Goal: Task Accomplishment & Management: Manage account settings

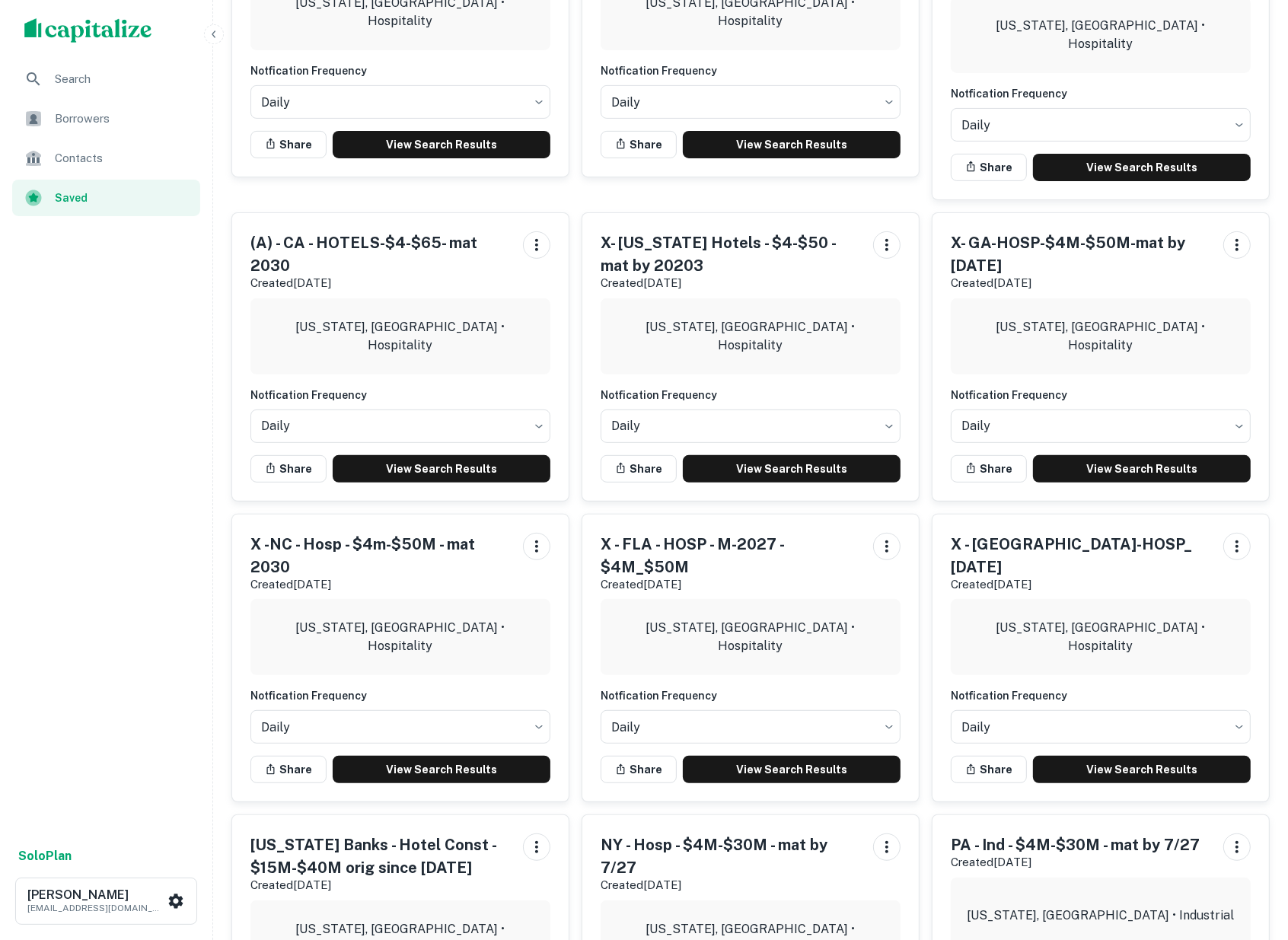
click at [79, 115] on span "Borrowers" at bounding box center [122, 119] width 136 height 18
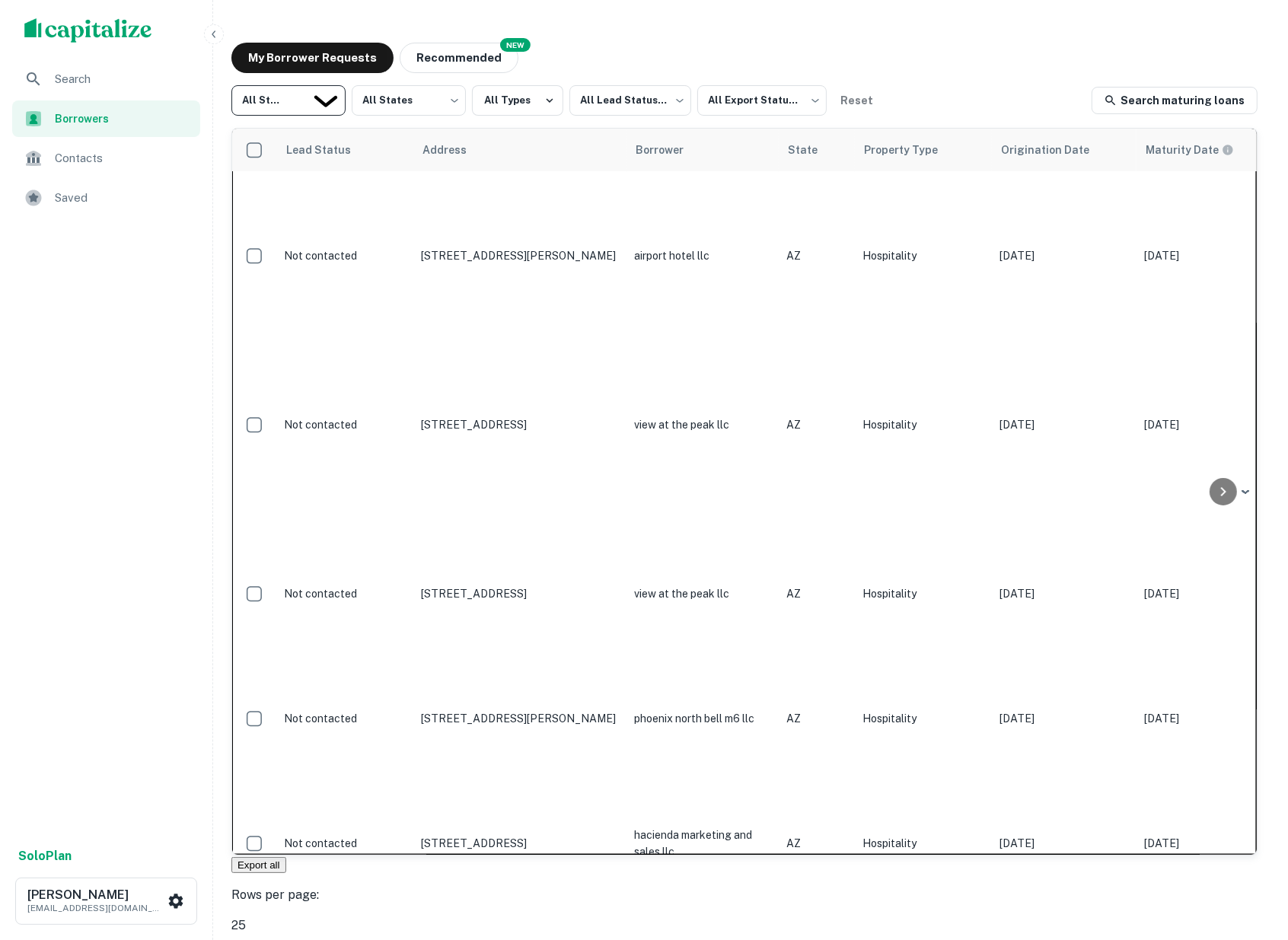
click at [333, 97] on body "Search Borrowers Contacts Saved Solo Plan [PERSON_NAME] [EMAIL_ADDRESS][DOMAIN_…" at bounding box center [644, 470] width 1288 height 940
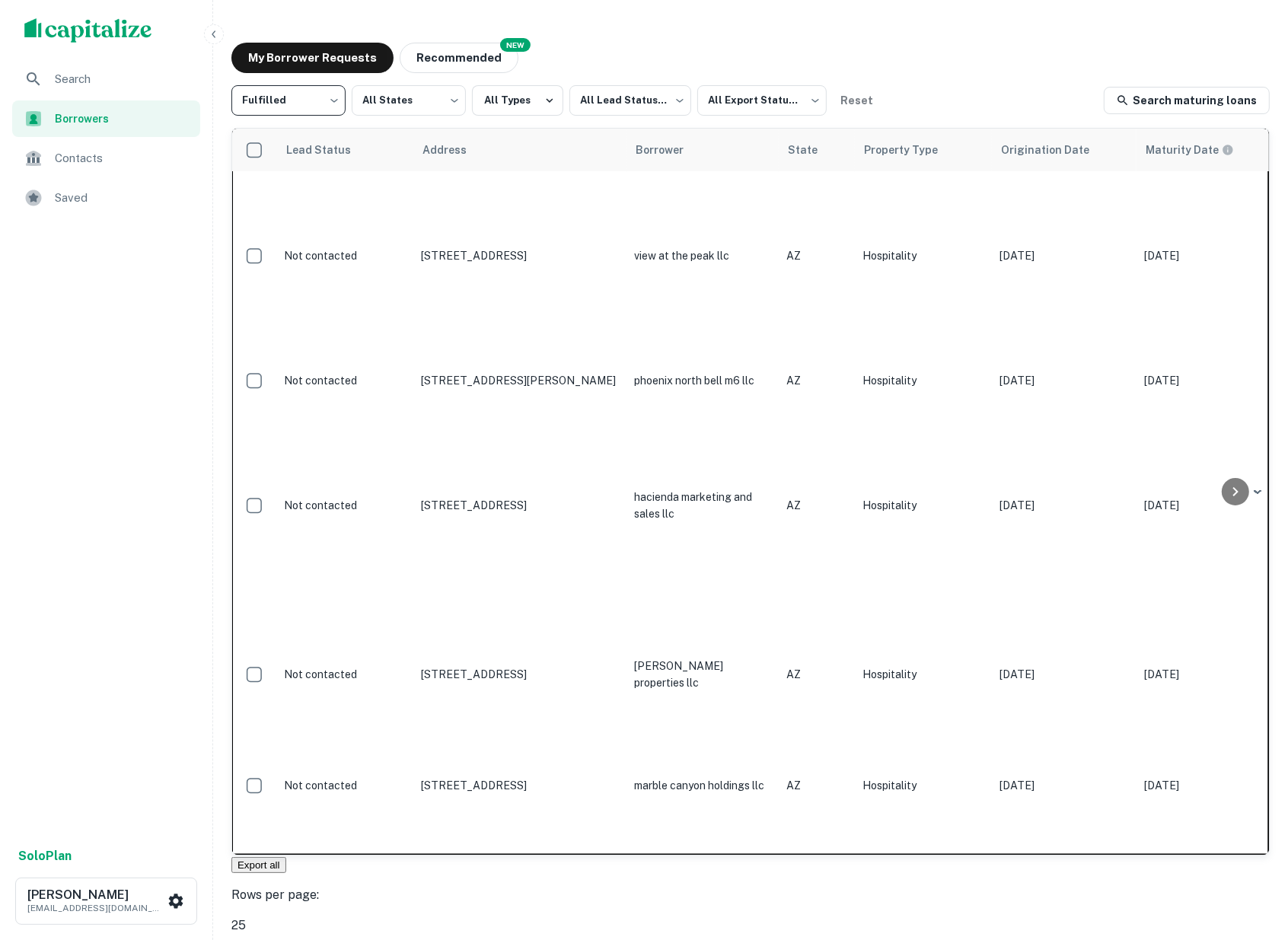
click at [338, 100] on body "Search Borrowers Contacts Saved Solo Plan [PERSON_NAME] [EMAIL_ADDRESS][DOMAIN_…" at bounding box center [644, 470] width 1288 height 940
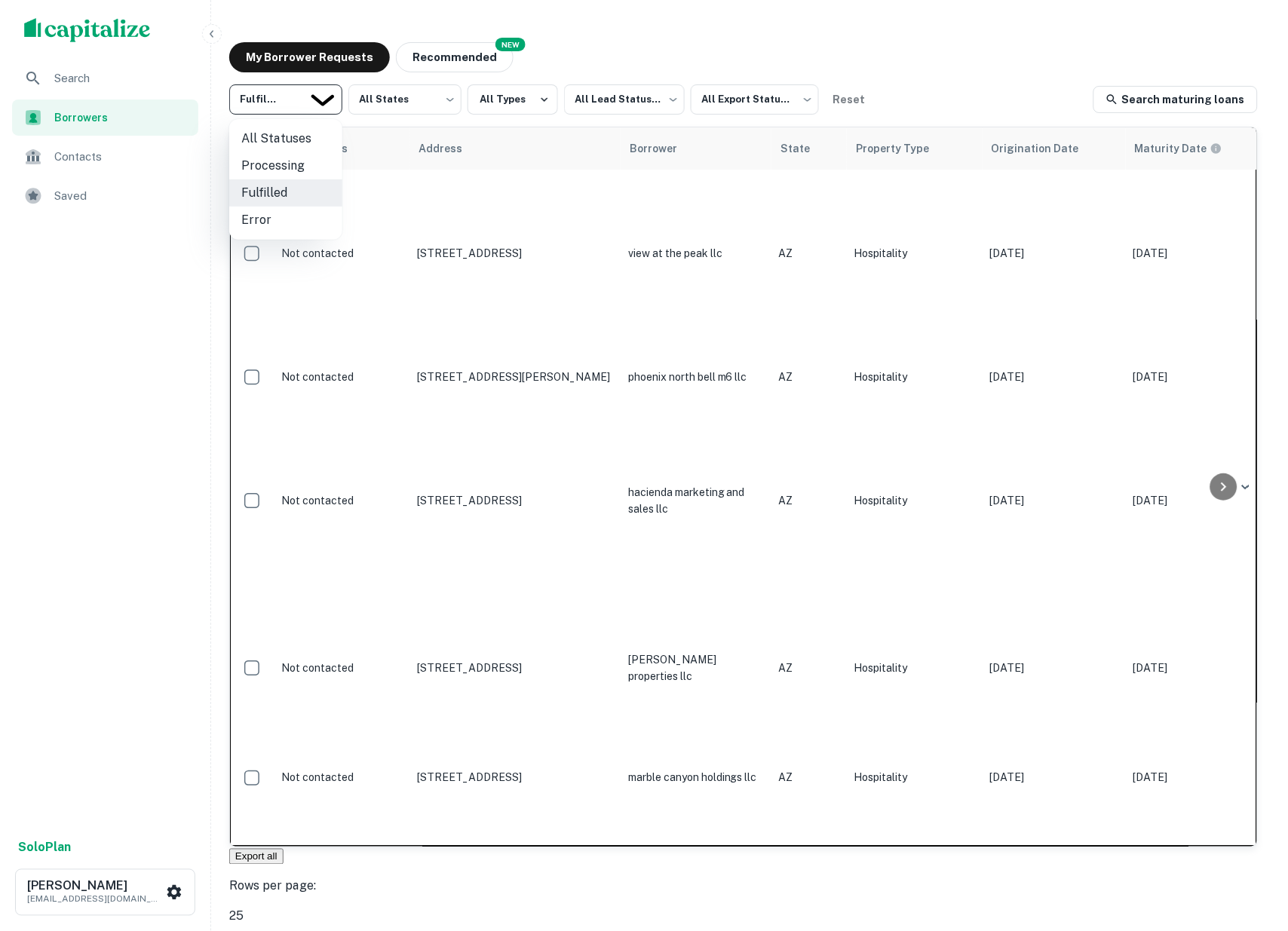
click at [272, 142] on li "All Statuses" at bounding box center [286, 138] width 113 height 27
type input "***"
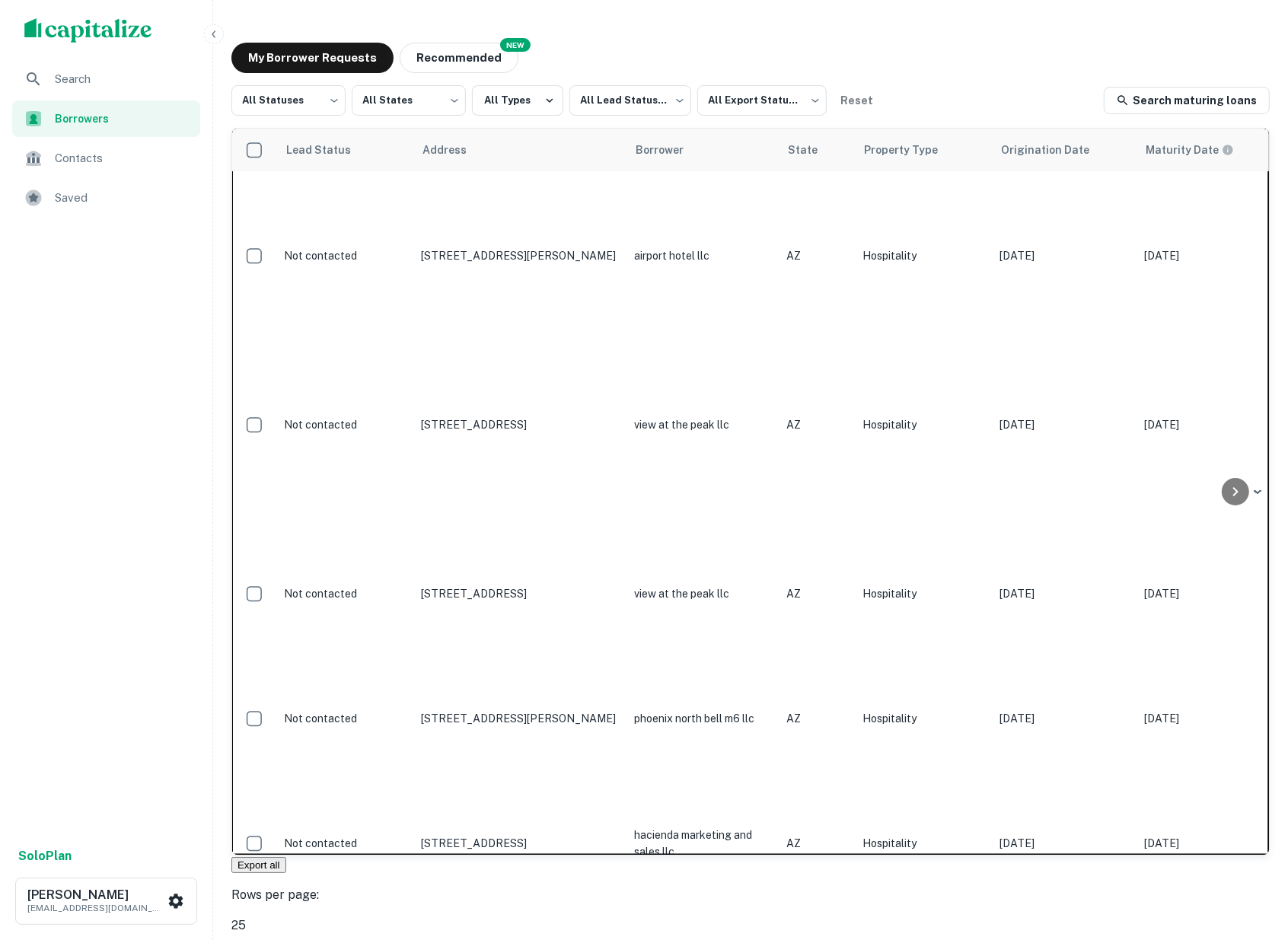
drag, startPoint x: 271, startPoint y: 147, endPoint x: 96, endPoint y: 408, distance: 314.2
click at [96, 408] on div "Search Borrowers Contacts Saved" at bounding box center [106, 449] width 213 height 777
